Goal: Task Accomplishment & Management: Use online tool/utility

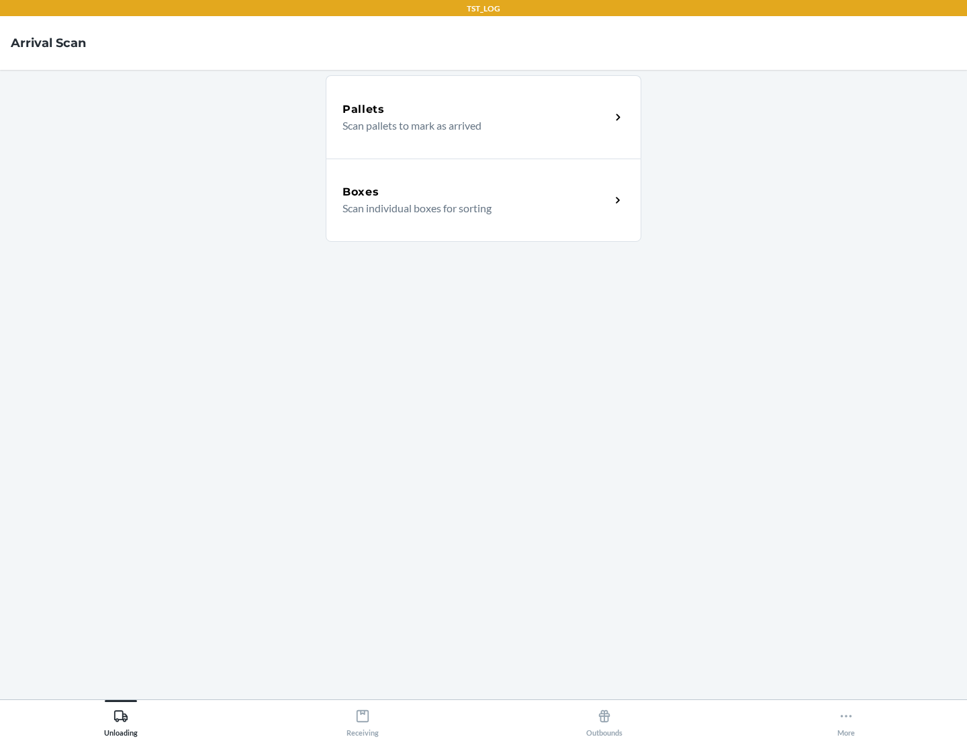
click at [476, 192] on div "Boxes" at bounding box center [477, 192] width 268 height 16
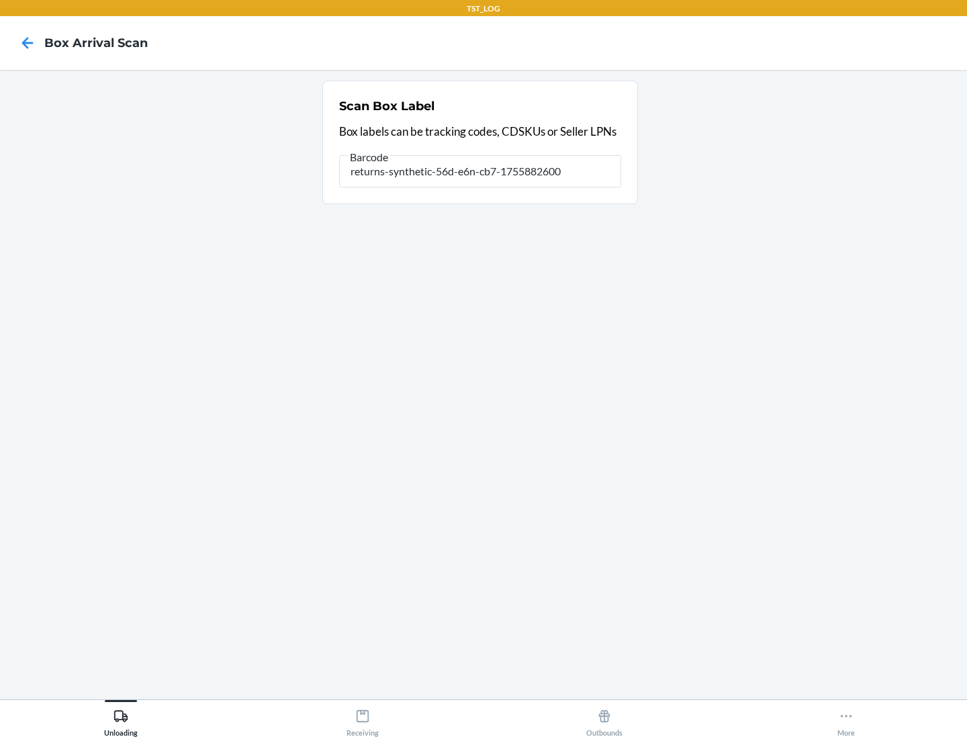
type input "returns-synthetic-56d-e6n-cb7-1755882600"
